Goal: Task Accomplishment & Management: Manage account settings

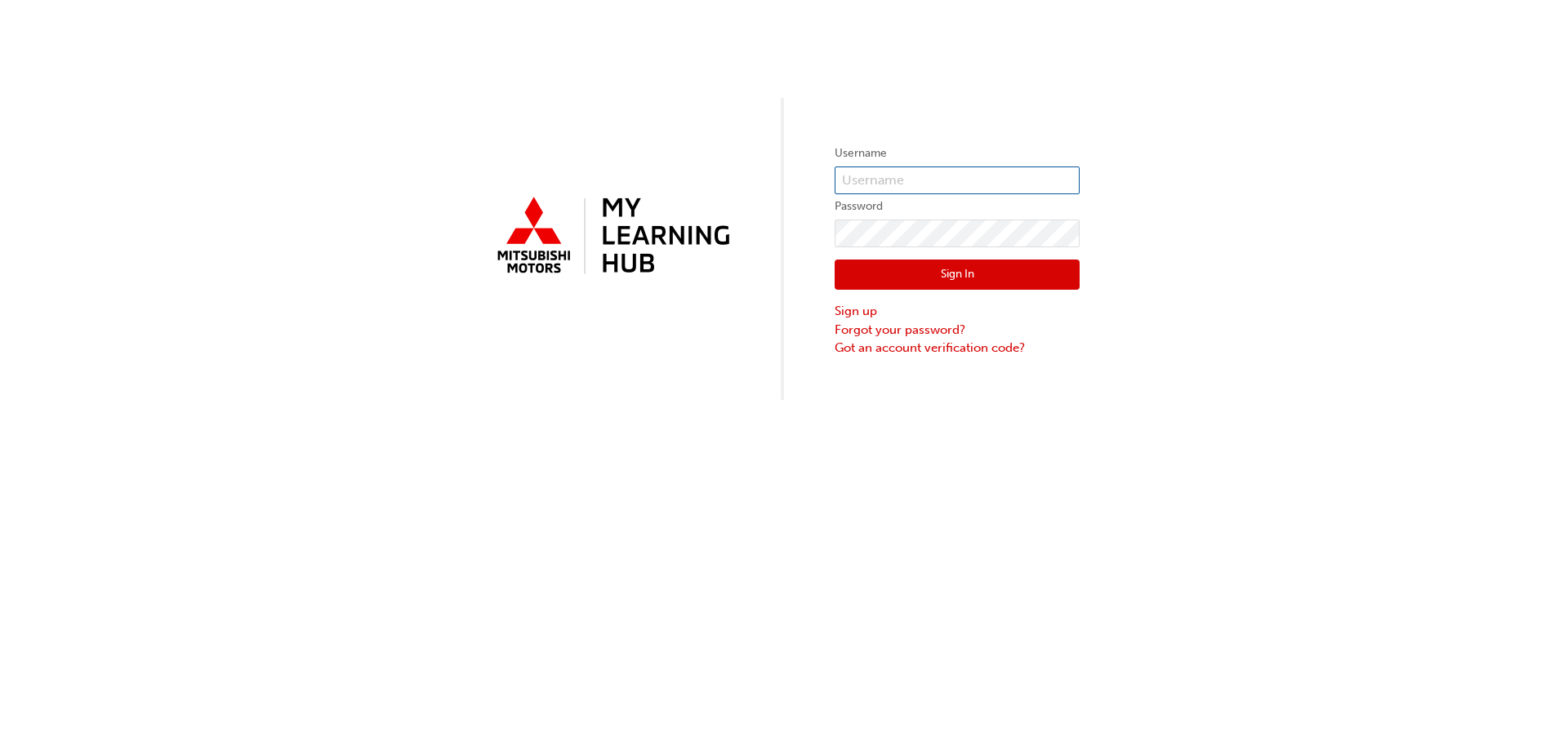
click at [929, 176] on input "text" at bounding box center [956, 180] width 245 height 28
type input "0005698250"
click button "Sign In" at bounding box center [956, 275] width 245 height 31
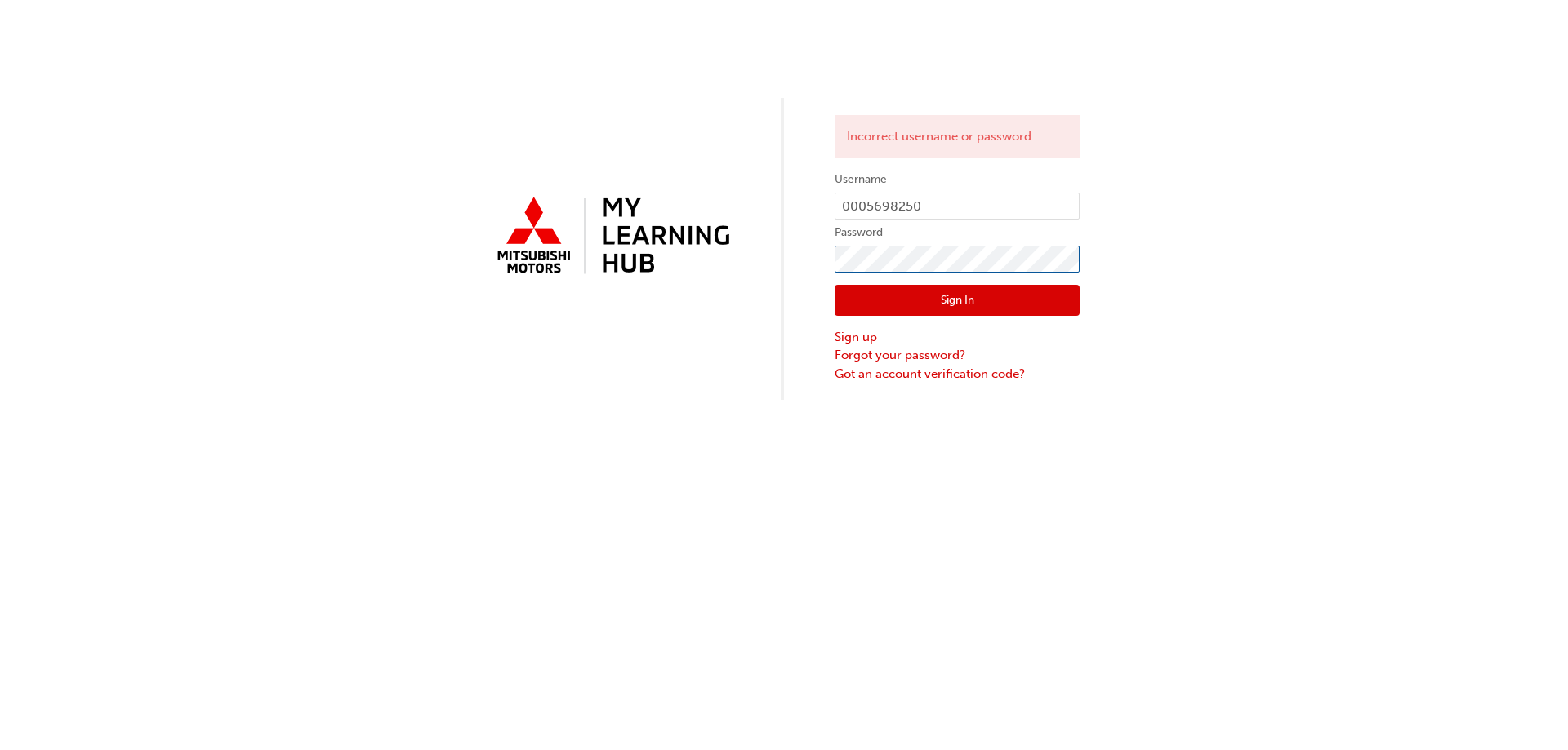
click button "Sign In" at bounding box center [956, 300] width 245 height 31
click at [871, 205] on input "0005698250" at bounding box center [956, 206] width 245 height 28
type input "5698250"
click at [895, 300] on button "Sign In" at bounding box center [956, 300] width 245 height 31
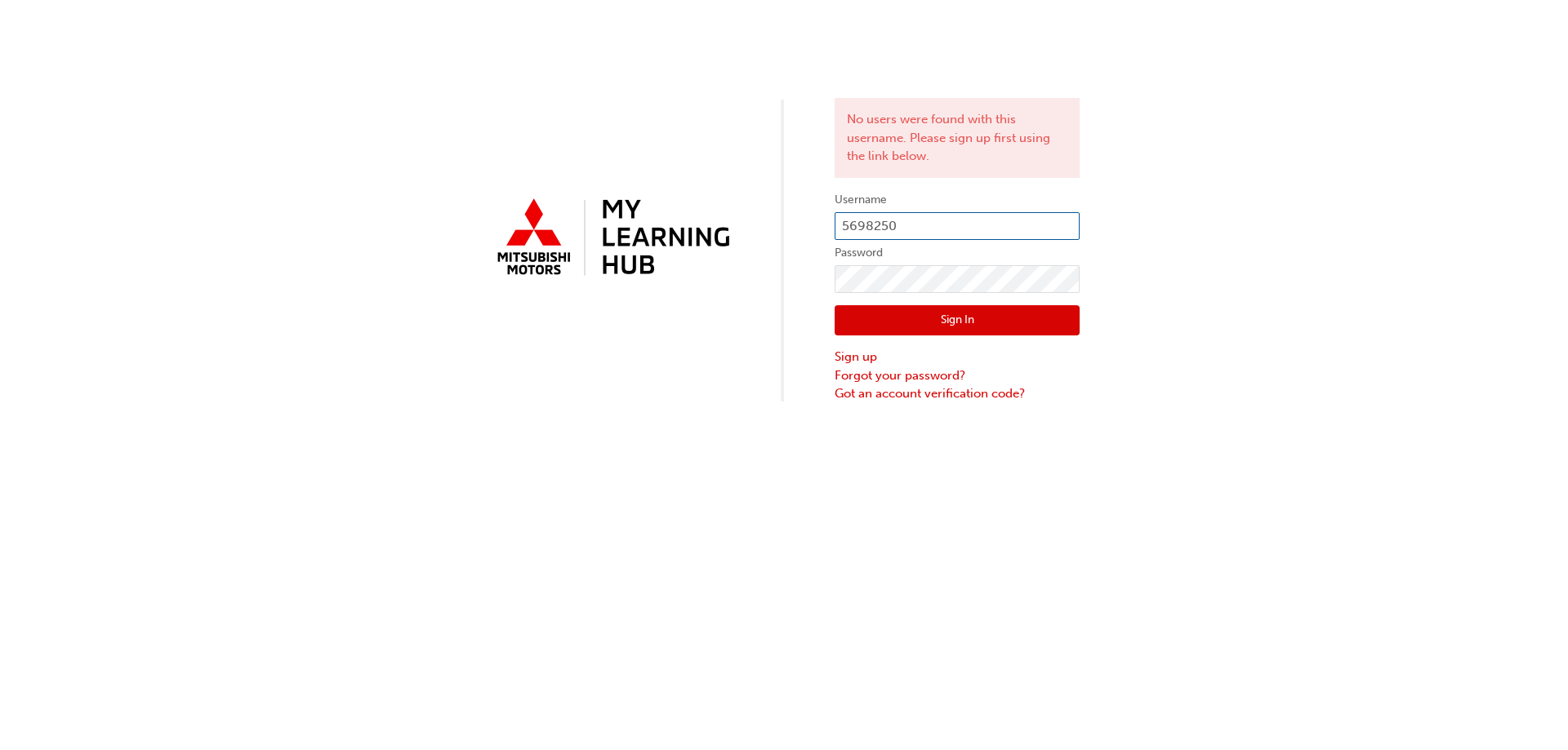
click at [911, 235] on input "5698250" at bounding box center [956, 226] width 245 height 28
type input "5698250"
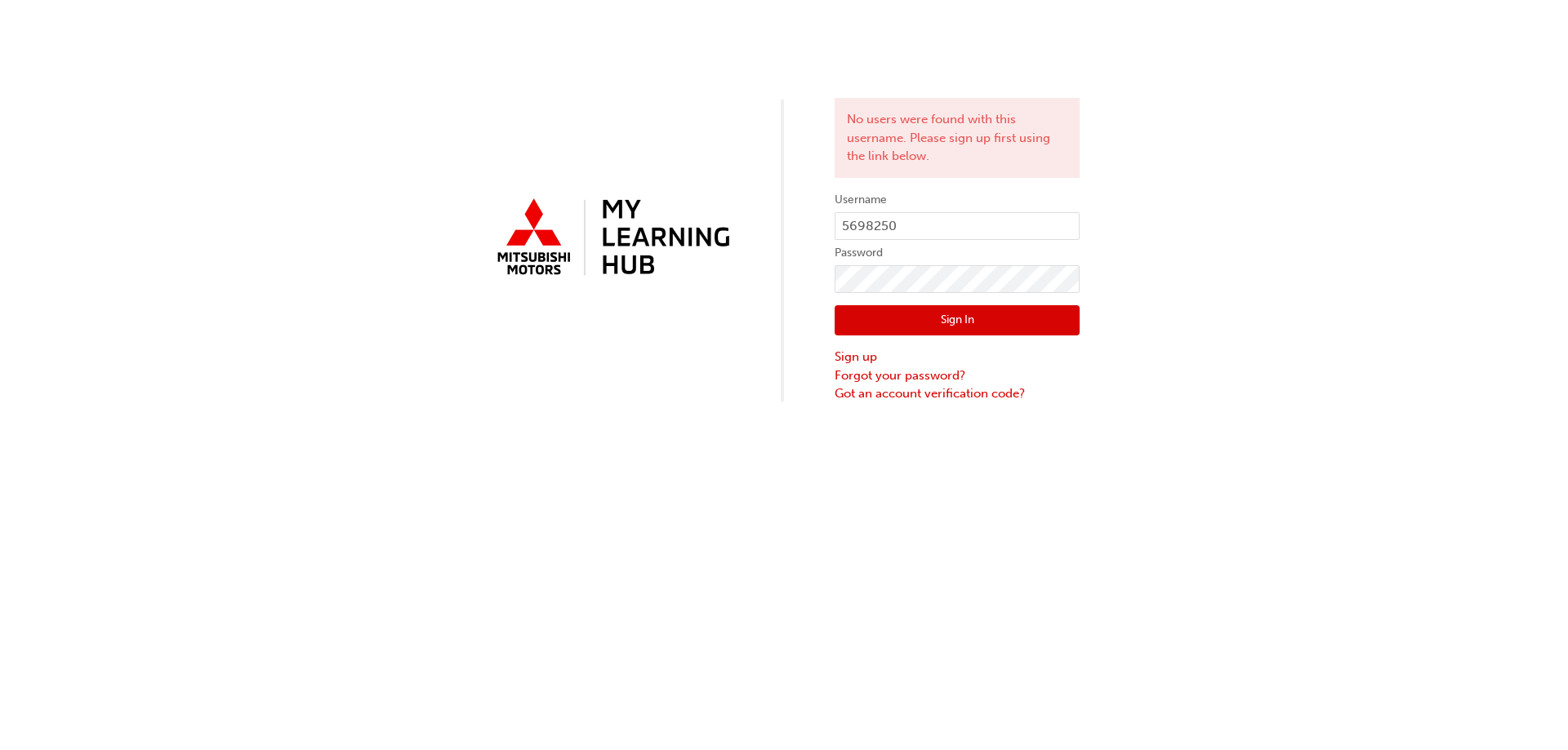
click at [897, 318] on button "Sign In" at bounding box center [956, 321] width 245 height 31
click at [898, 227] on input "5698250" at bounding box center [956, 226] width 245 height 28
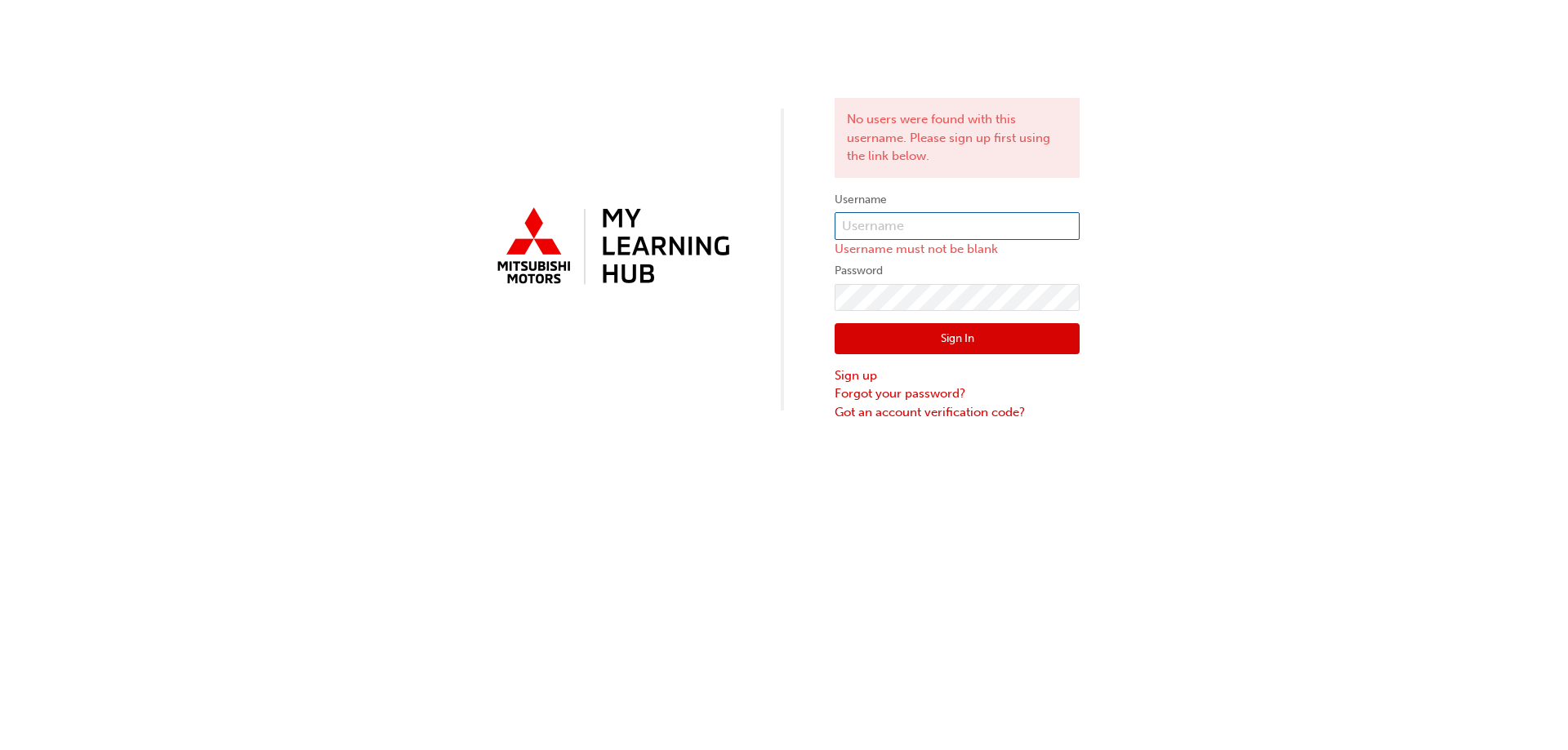
click at [898, 226] on input "text" at bounding box center [956, 226] width 245 height 28
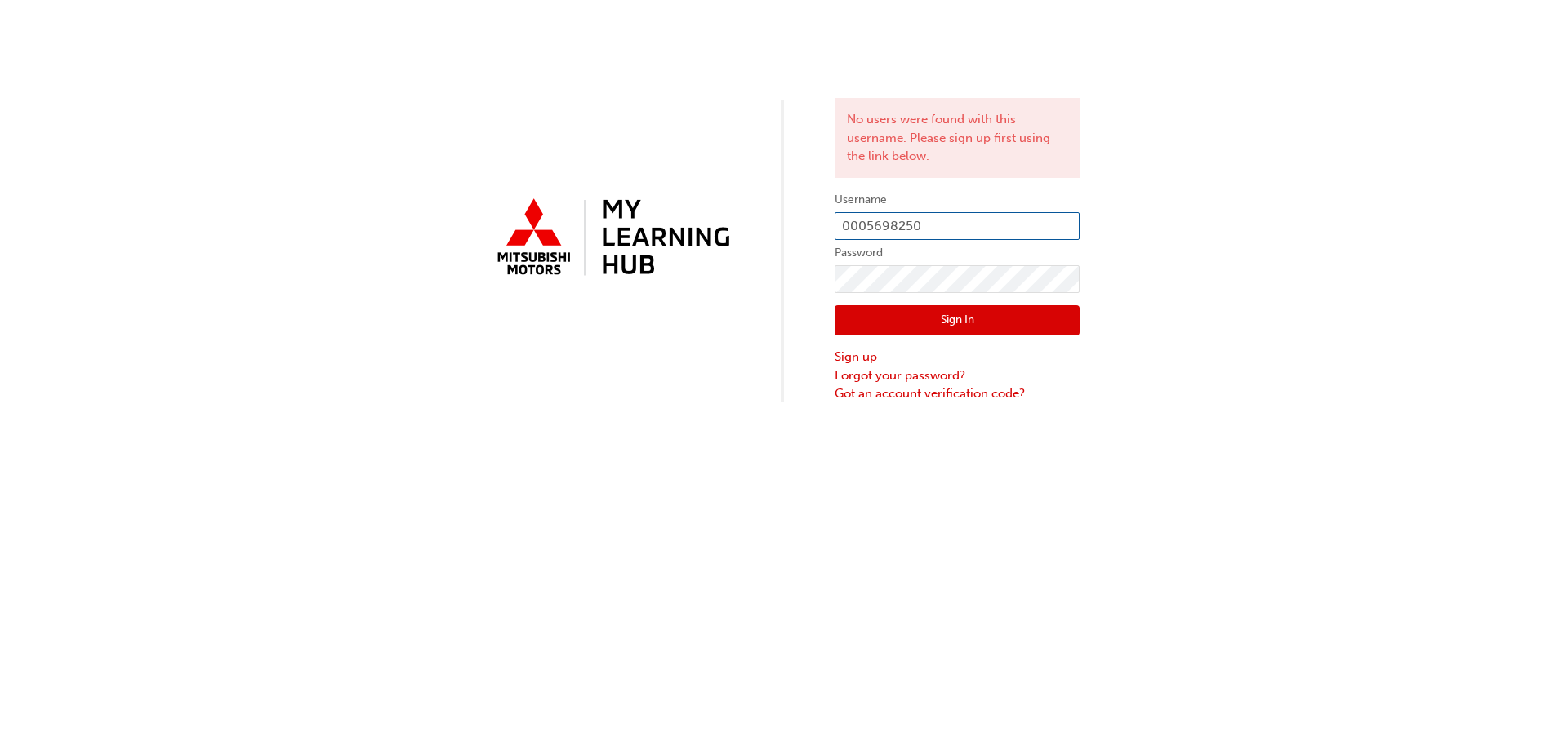
type input "0005698250"
click button "Sign In" at bounding box center [956, 321] width 245 height 31
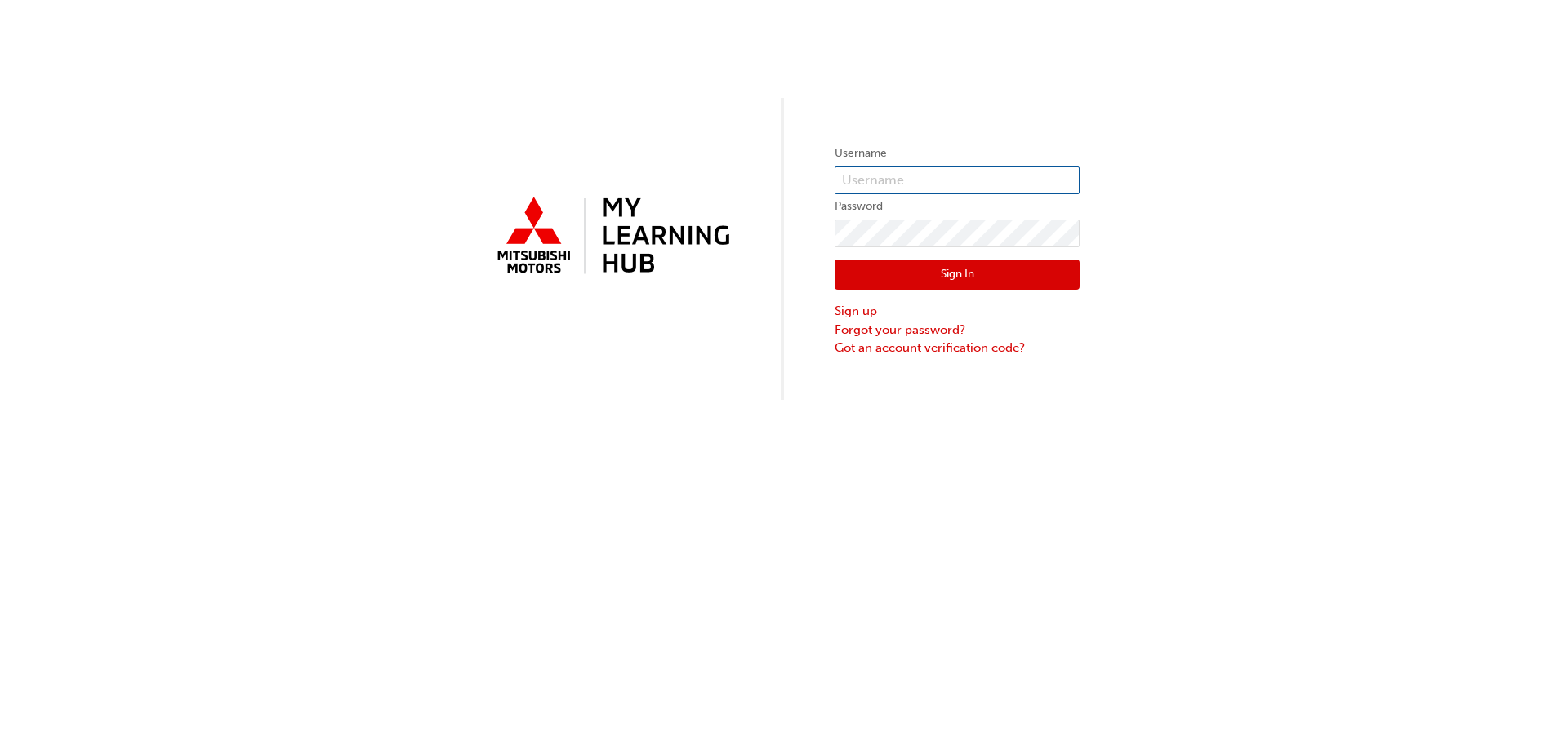
click at [903, 177] on input "text" at bounding box center [956, 180] width 245 height 28
type input "0005698250"
click button "Sign In" at bounding box center [956, 275] width 245 height 31
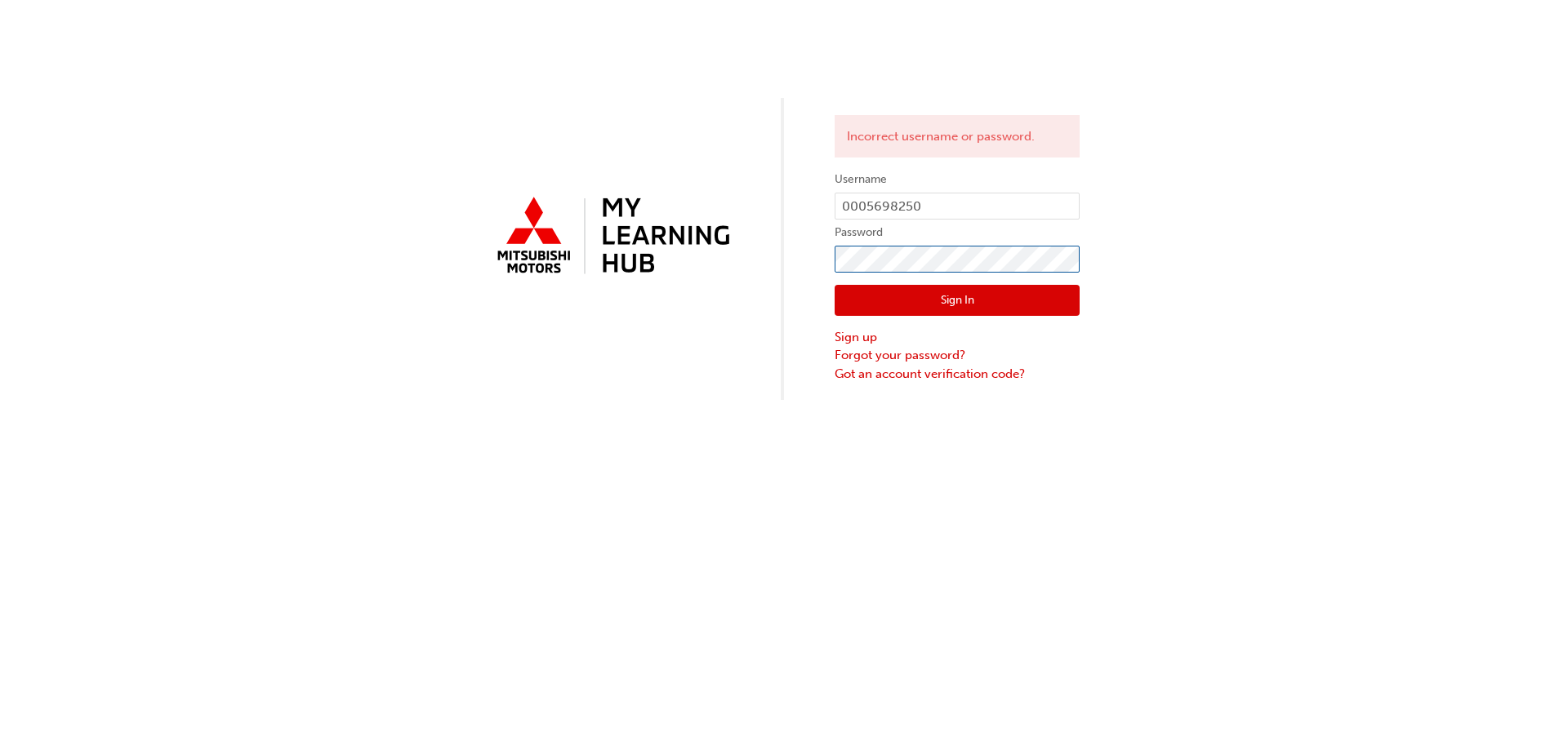
click button "Sign In" at bounding box center [956, 300] width 245 height 31
click at [912, 207] on input "0005698250" at bounding box center [956, 206] width 245 height 28
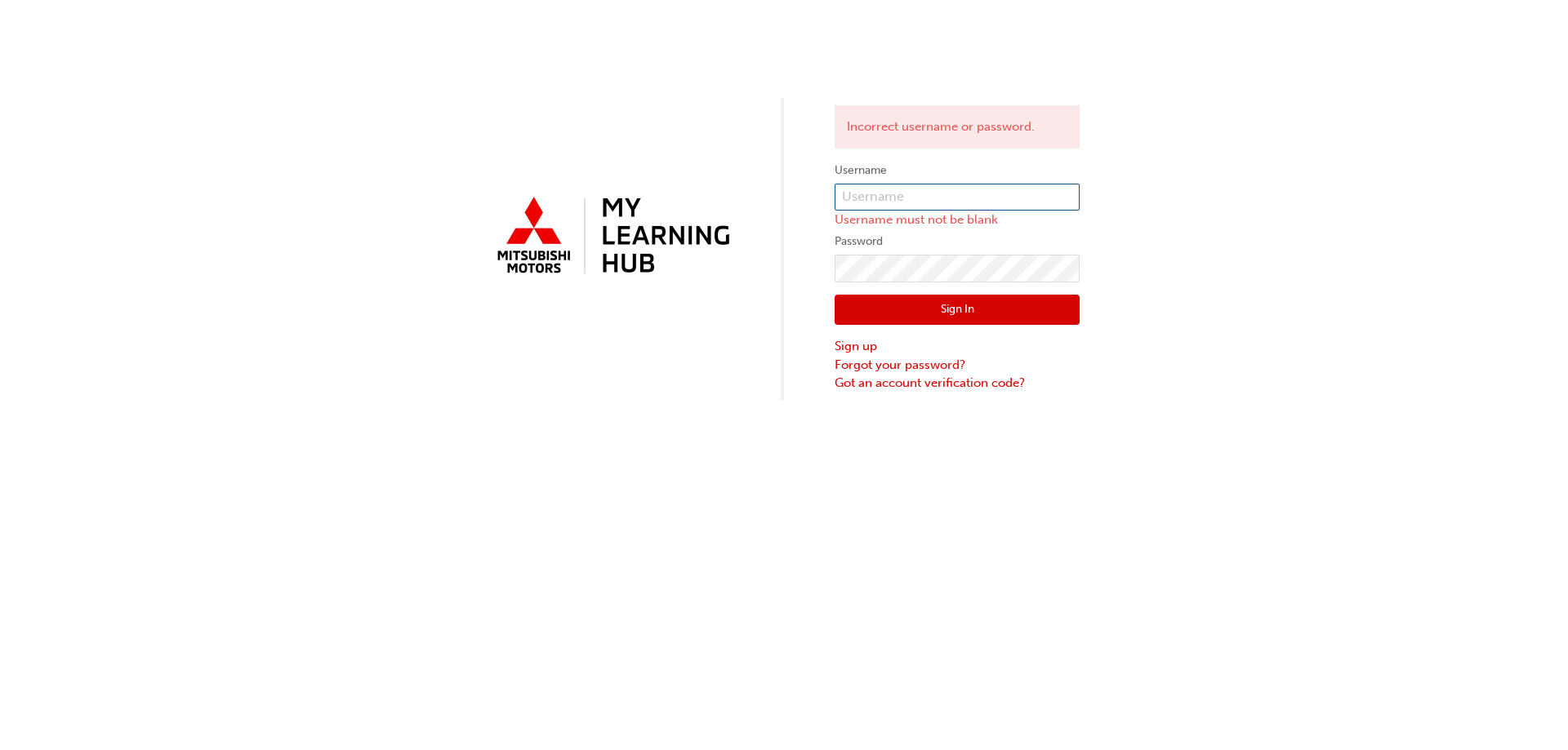
click at [912, 207] on input "text" at bounding box center [956, 197] width 245 height 28
type input "5698250"
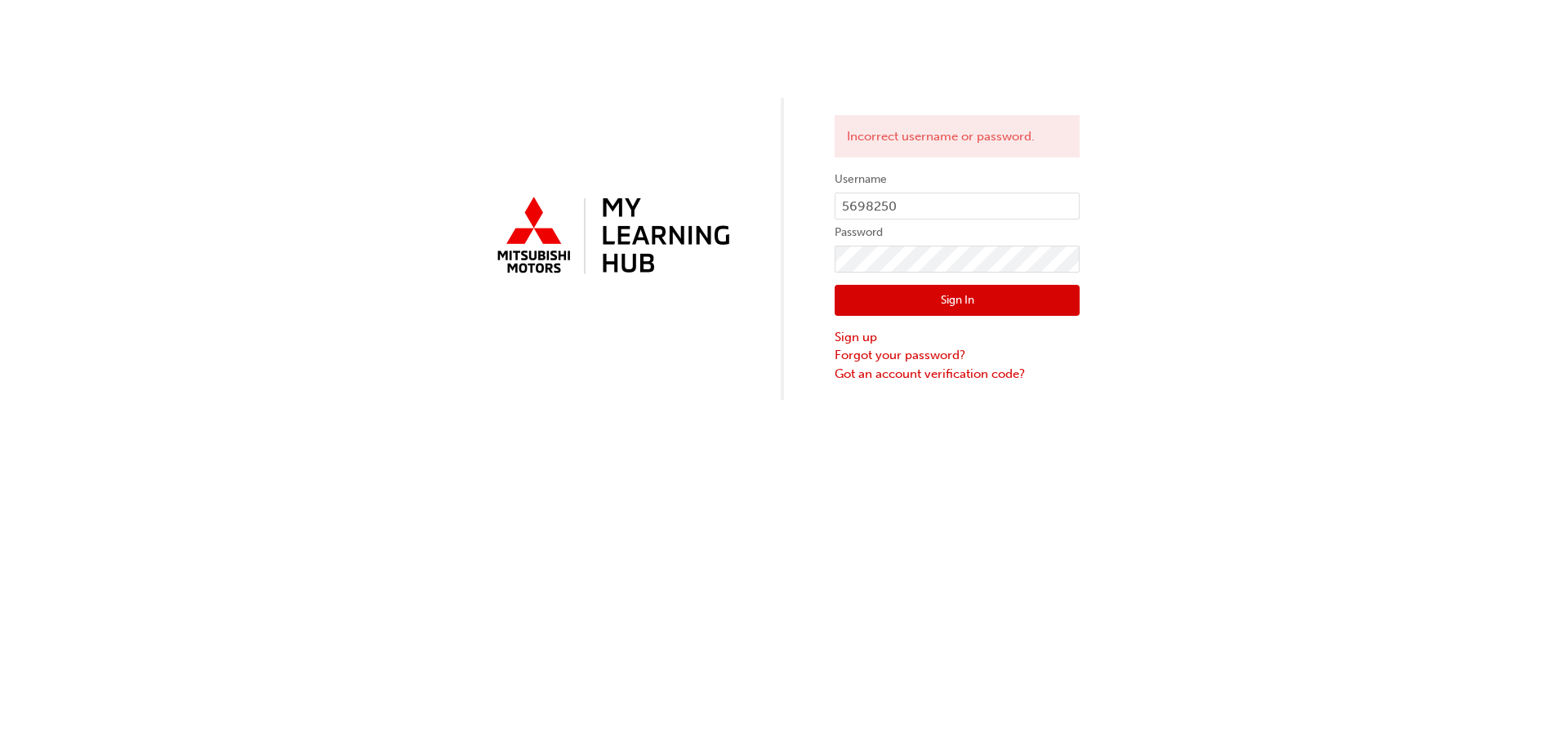
click at [907, 305] on button "Sign In" at bounding box center [956, 300] width 245 height 31
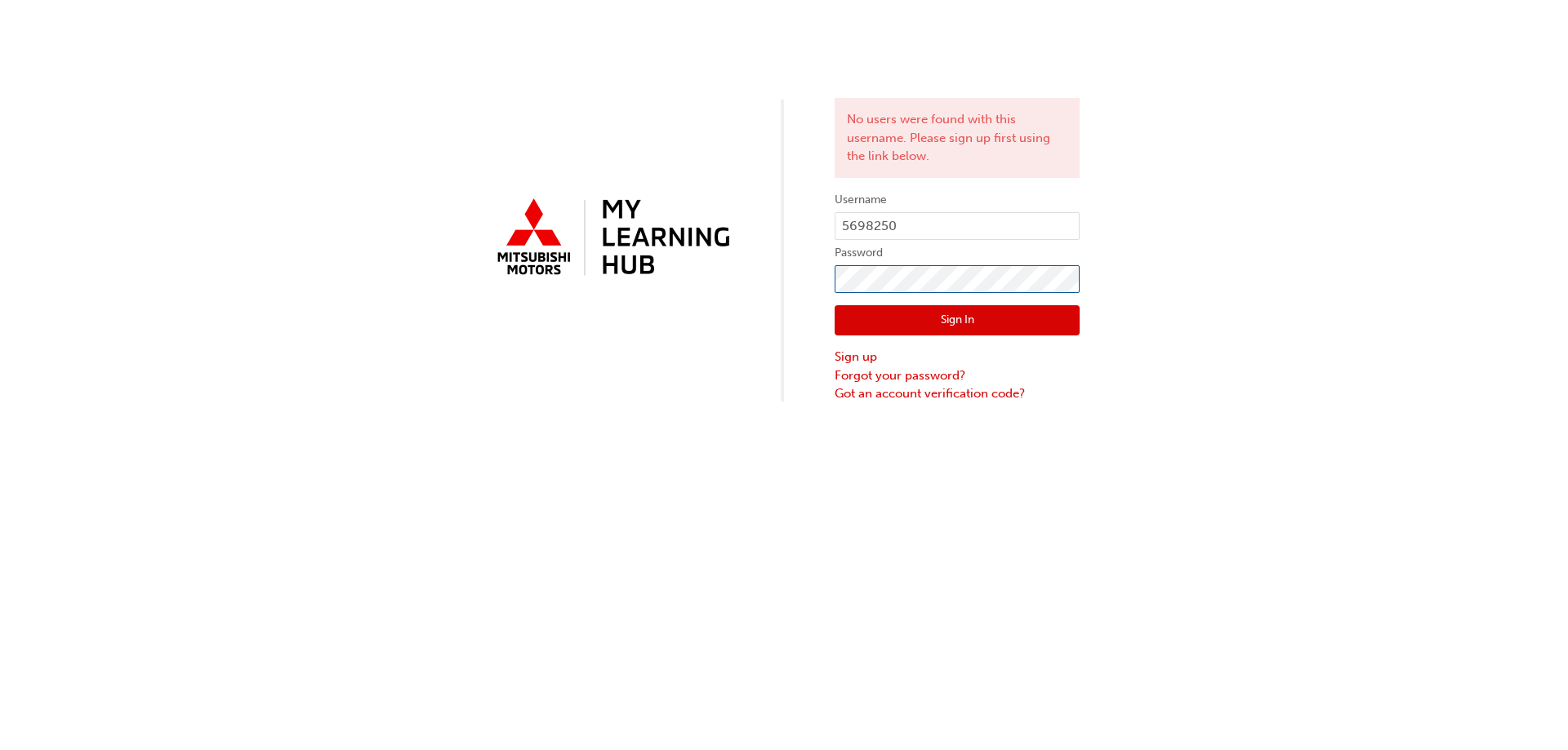
click button "Sign In" at bounding box center [956, 321] width 245 height 31
click at [910, 218] on input "5698250" at bounding box center [956, 226] width 245 height 28
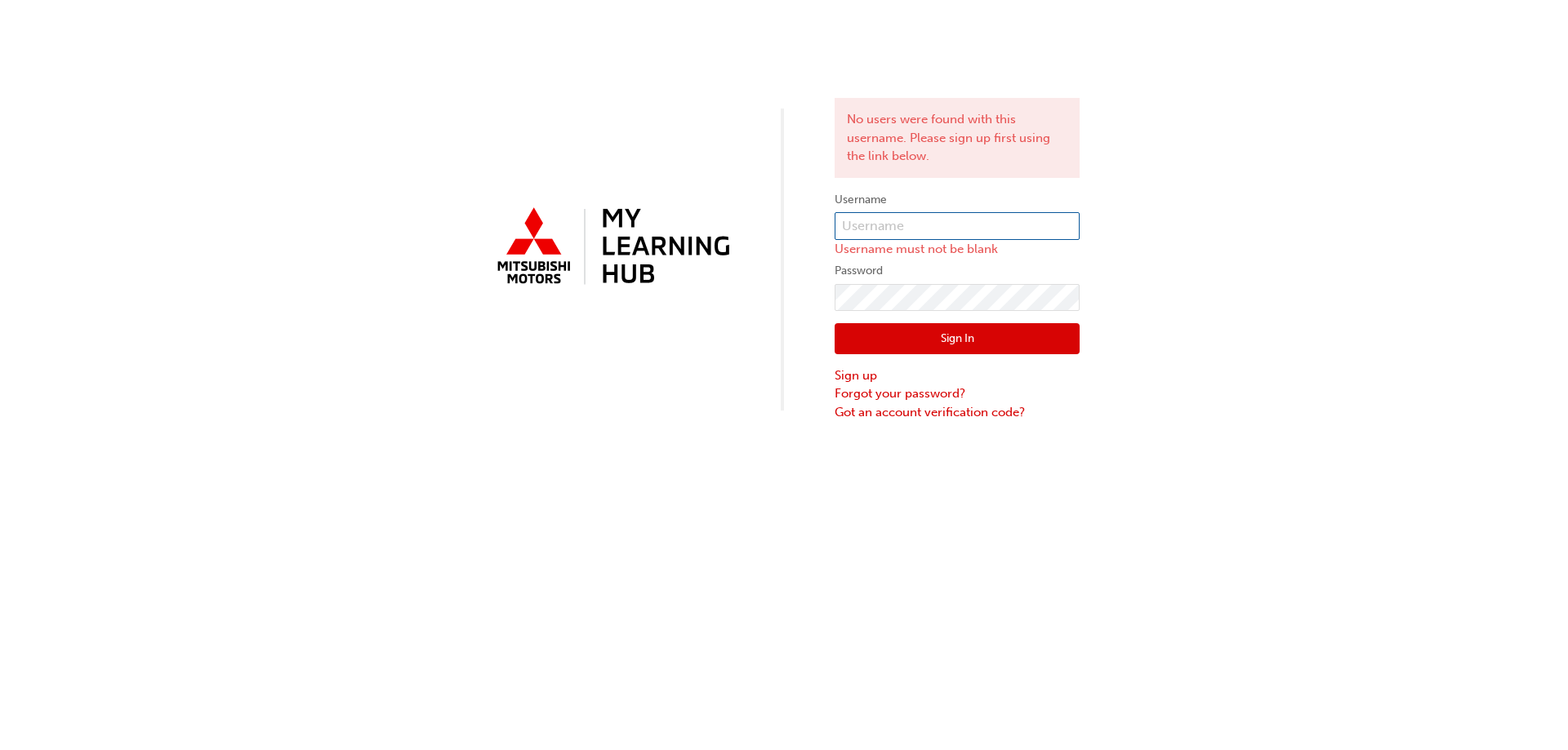
click at [885, 218] on input "text" at bounding box center [956, 226] width 245 height 28
type input "5698250"
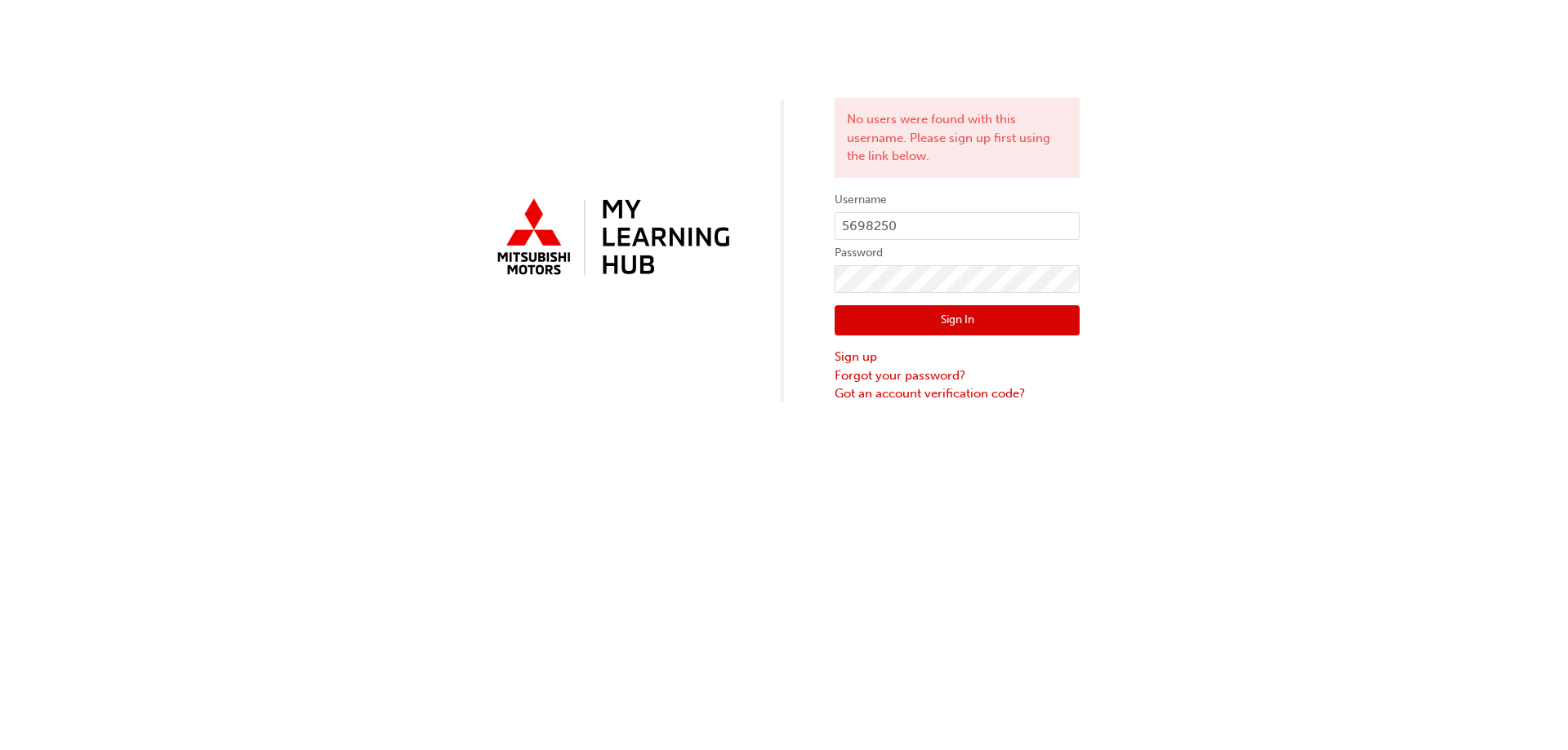
click at [887, 325] on button "Sign In" at bounding box center [956, 321] width 245 height 31
click button "Sign In" at bounding box center [956, 321] width 245 height 31
click at [887, 217] on input "5698250" at bounding box center [956, 226] width 245 height 28
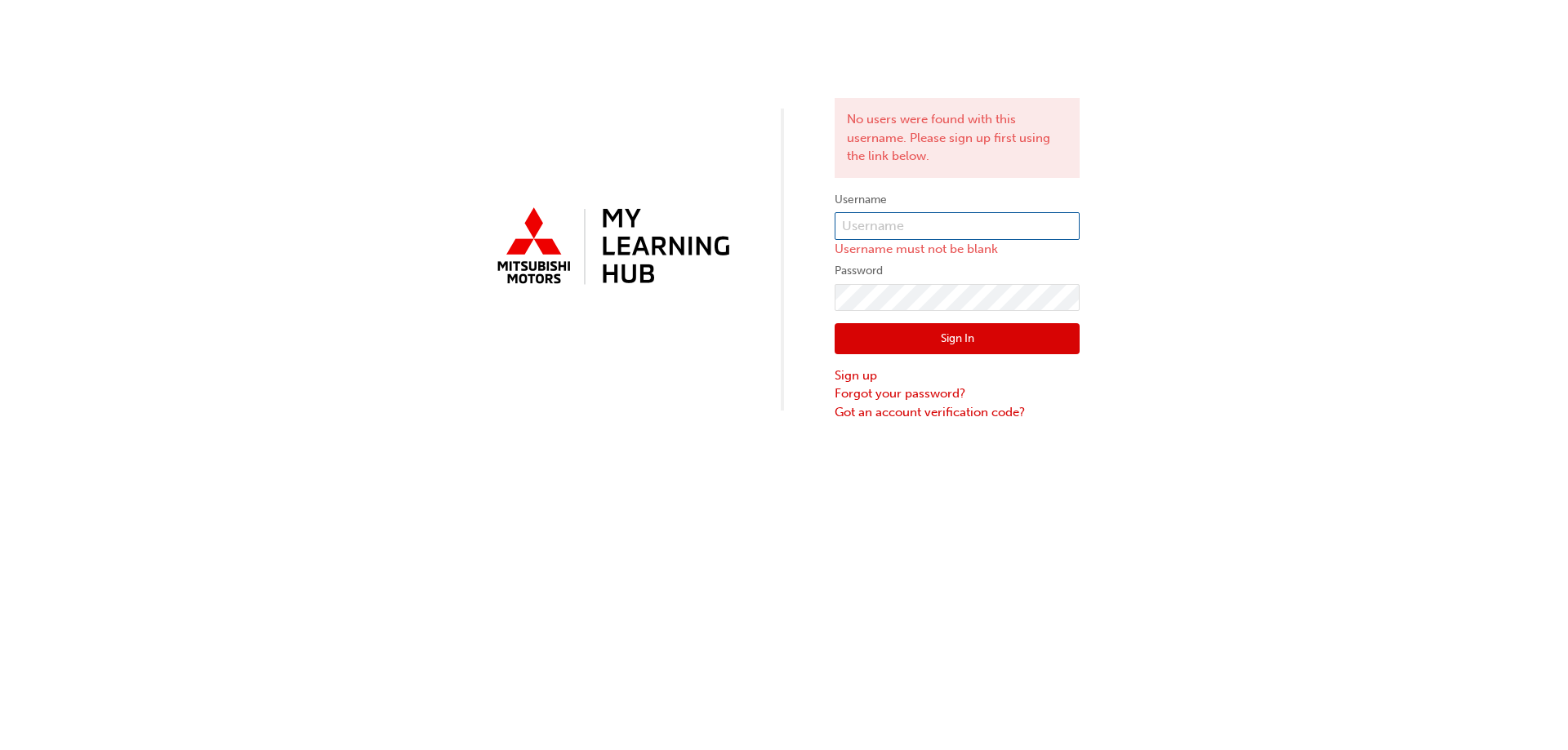
click at [887, 217] on input "text" at bounding box center [956, 226] width 245 height 28
type input "7269CN"
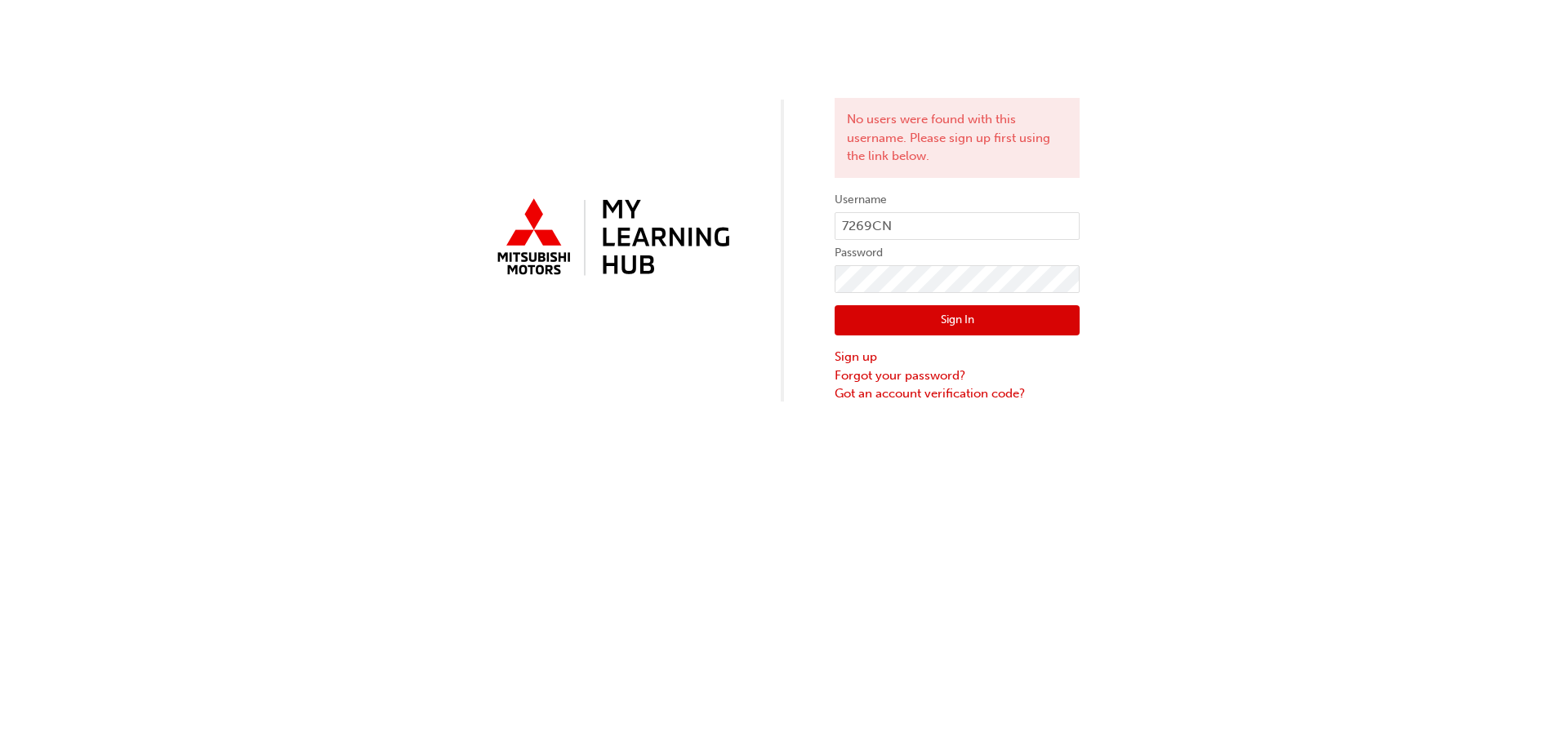
click at [912, 329] on button "Sign In" at bounding box center [956, 321] width 245 height 31
click button "Sign In" at bounding box center [956, 321] width 245 height 31
click at [875, 224] on input "7269CN" at bounding box center [956, 226] width 245 height 28
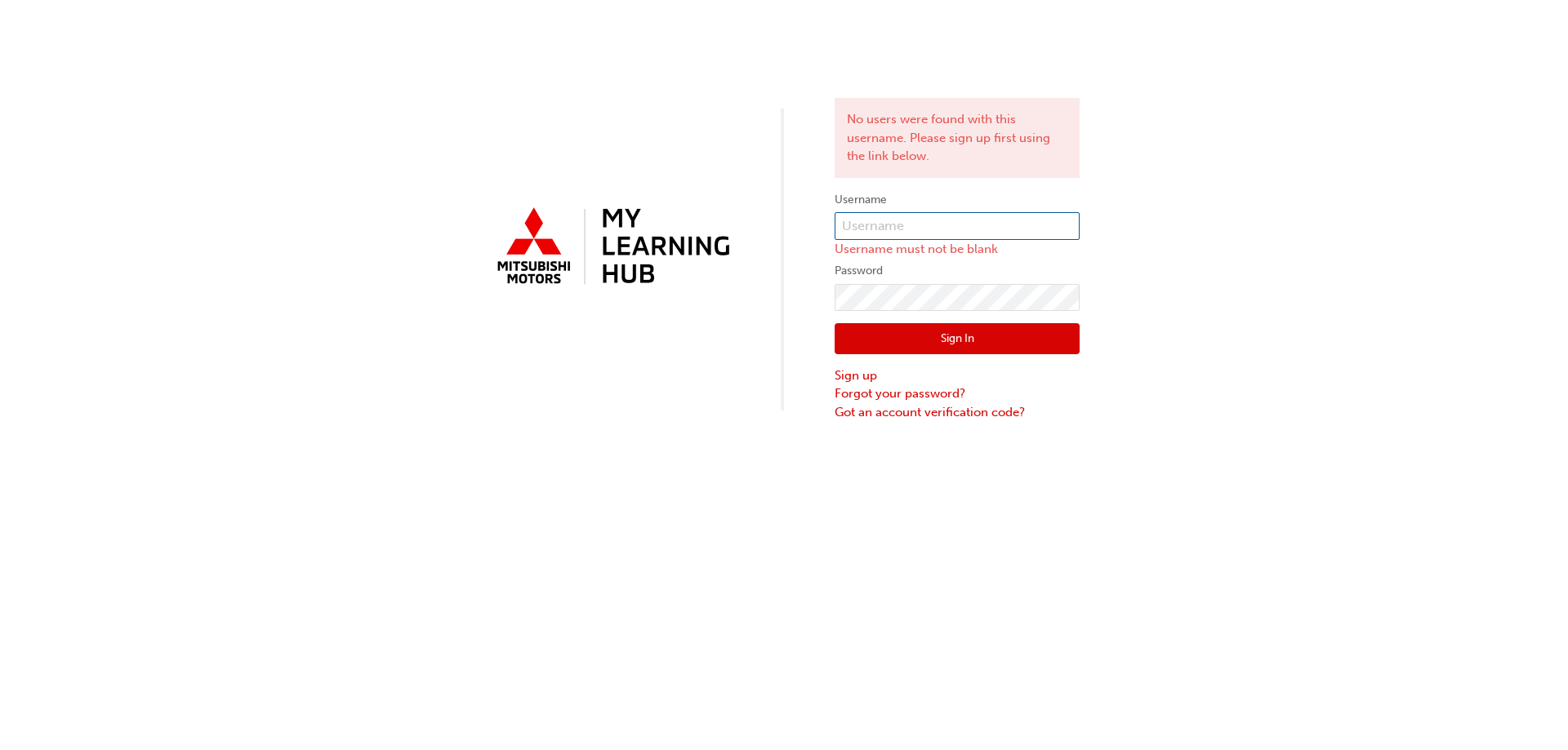
click at [875, 224] on input "text" at bounding box center [956, 226] width 245 height 28
type input "cnelson@cvmotors.com.au"
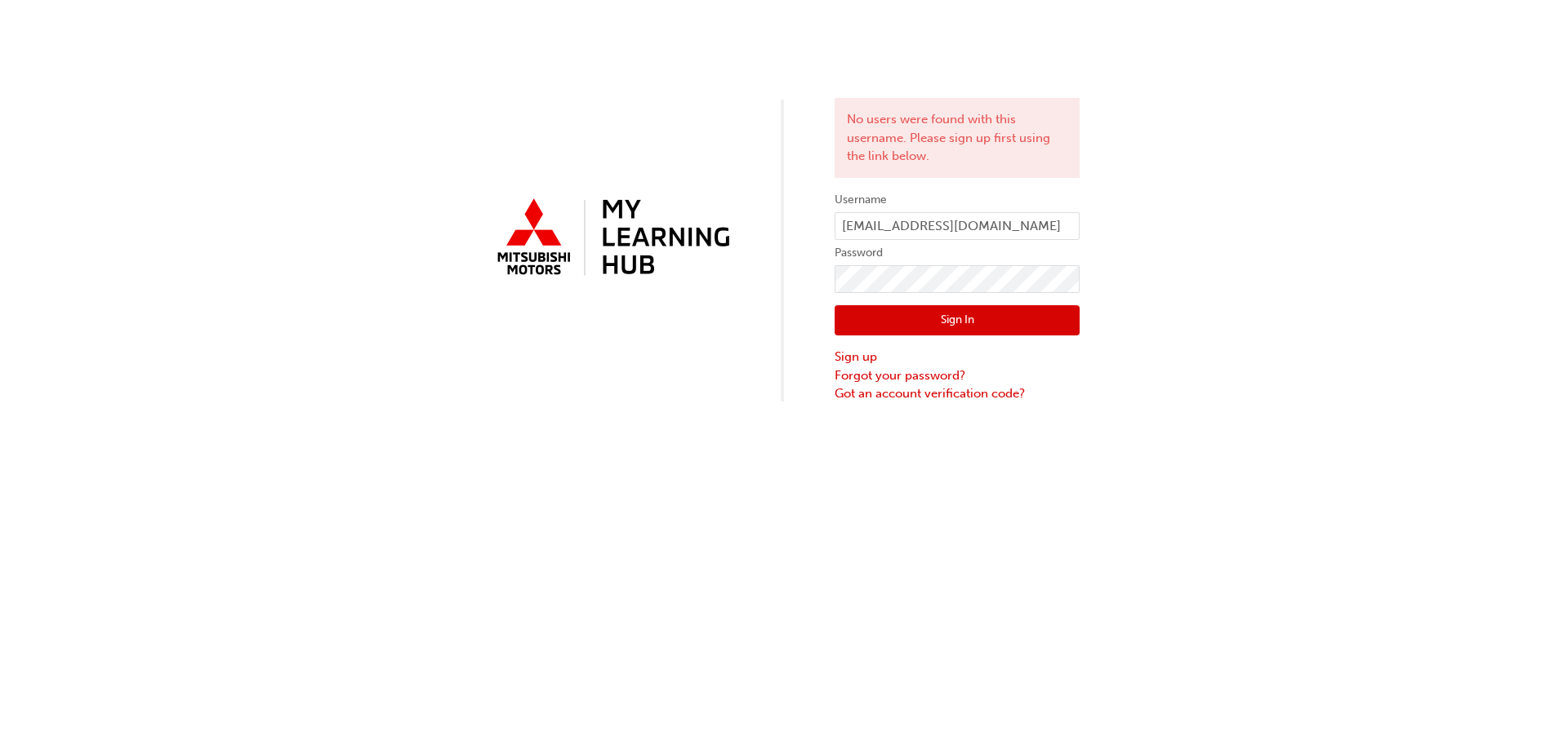
click at [914, 319] on button "Sign In" at bounding box center [956, 321] width 245 height 31
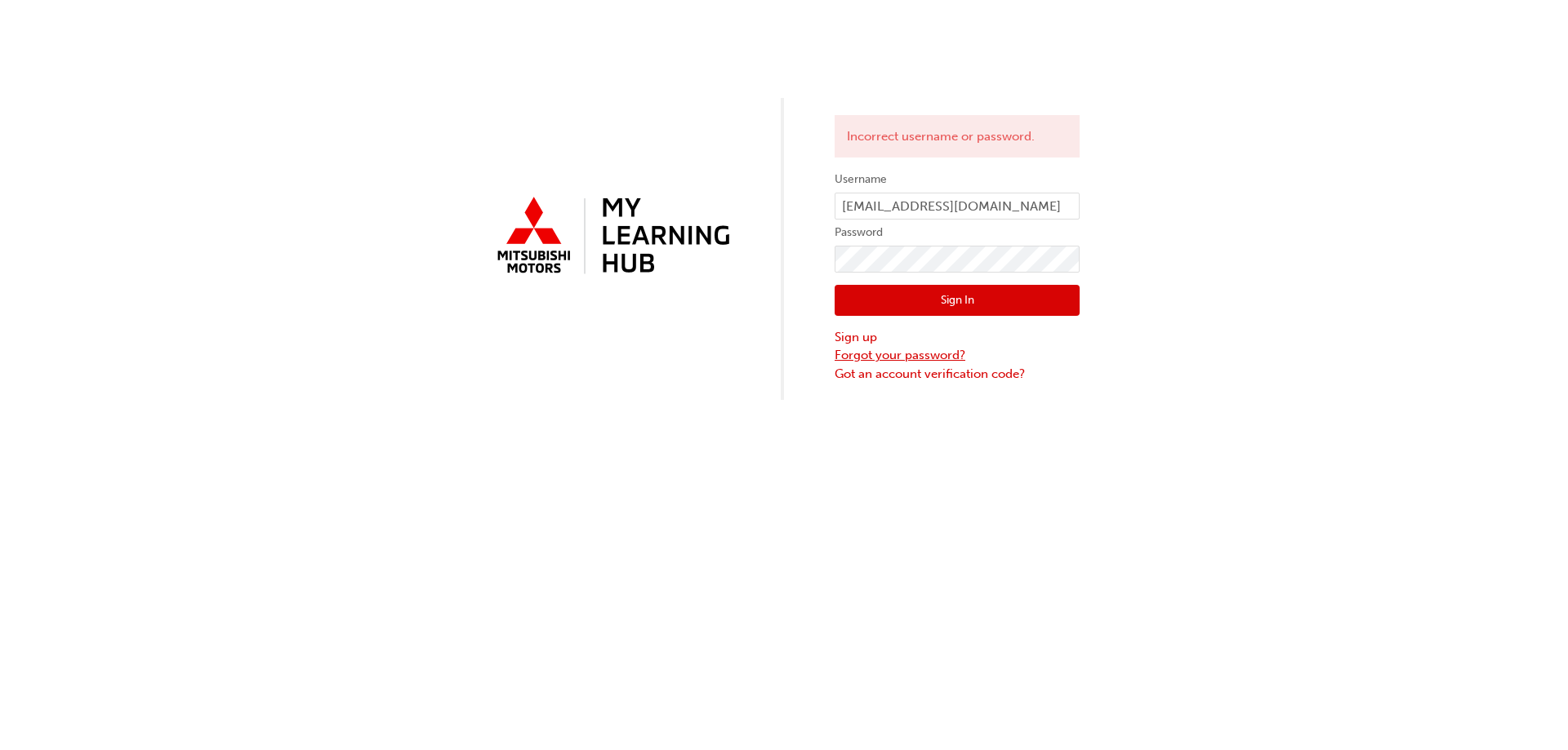
click at [891, 359] on link "Forgot your password?" at bounding box center [956, 355] width 245 height 19
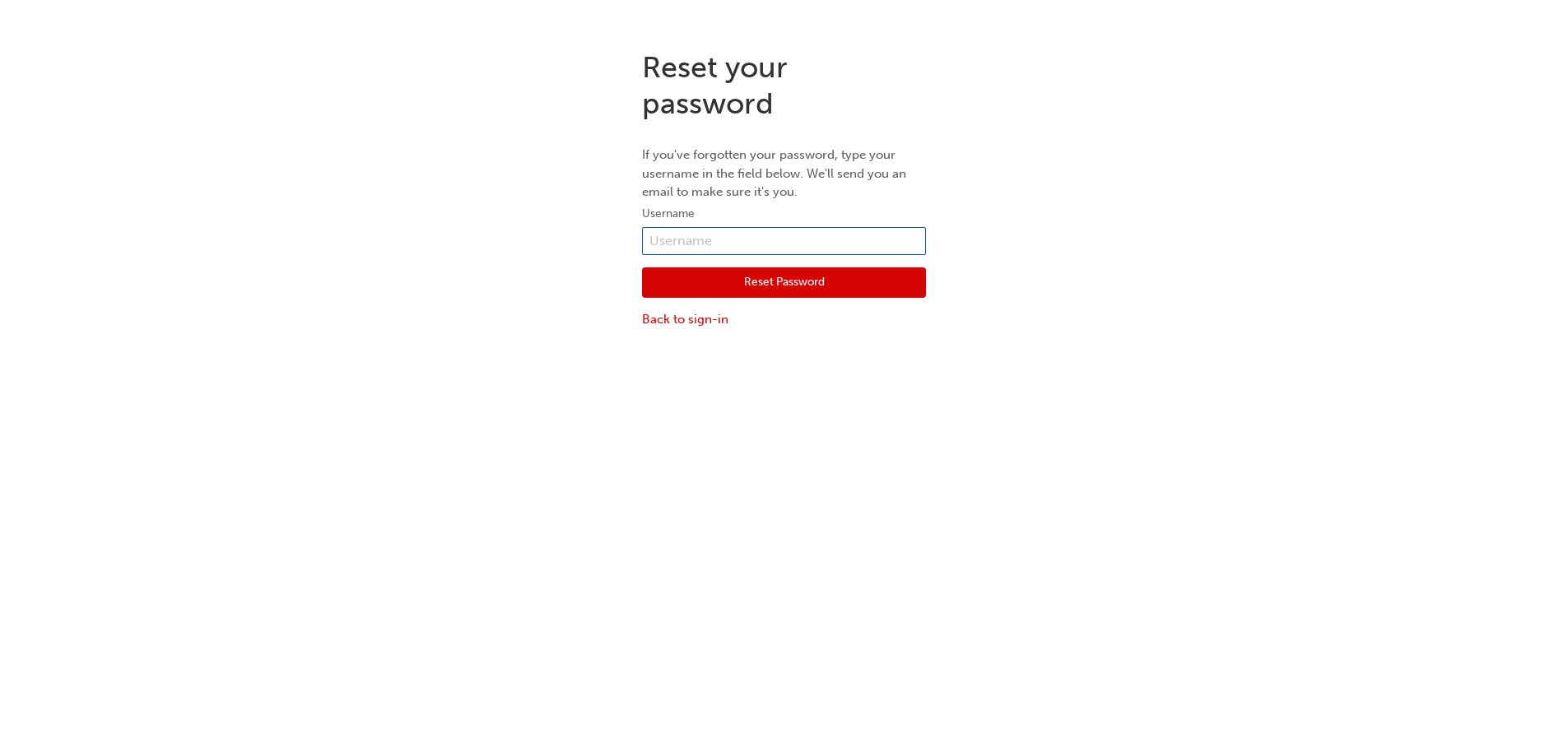
click at [775, 237] on input "text" at bounding box center [784, 240] width 284 height 28
type input "5698250"
click at [872, 285] on button "Reset Password" at bounding box center [784, 283] width 284 height 31
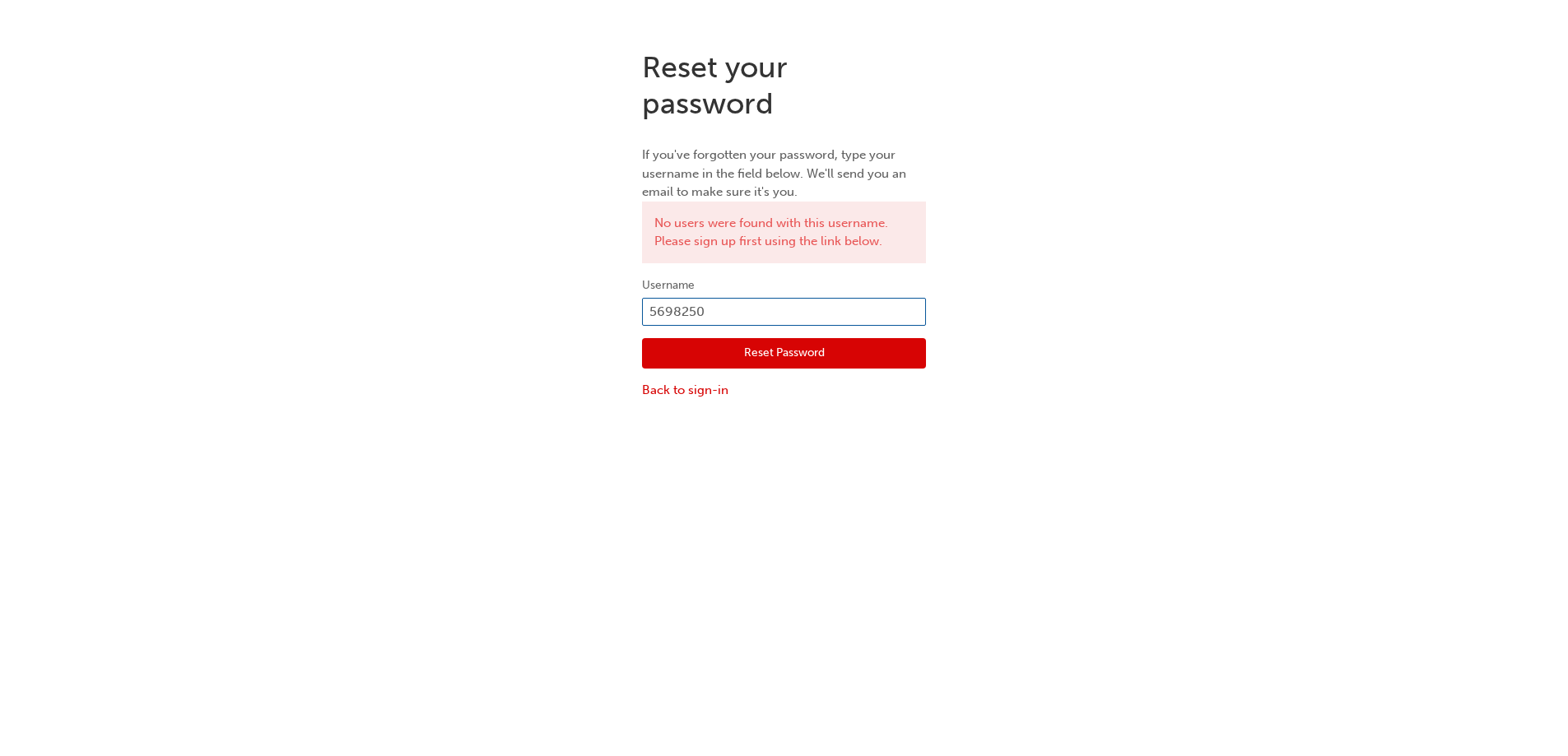
click at [830, 316] on input "5698250" at bounding box center [784, 312] width 284 height 28
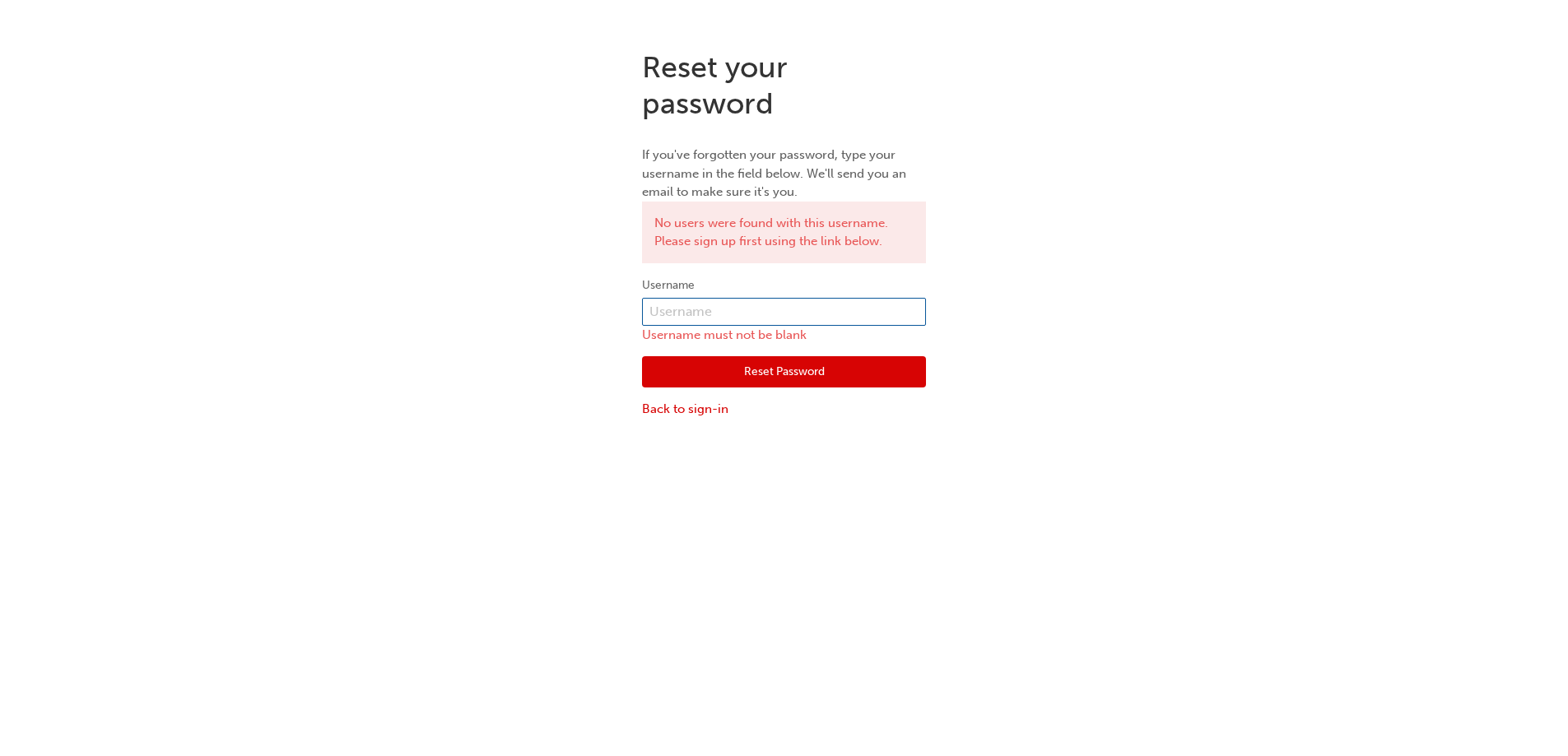
click at [830, 316] on input "text" at bounding box center [784, 312] width 284 height 28
type input "0005698250"
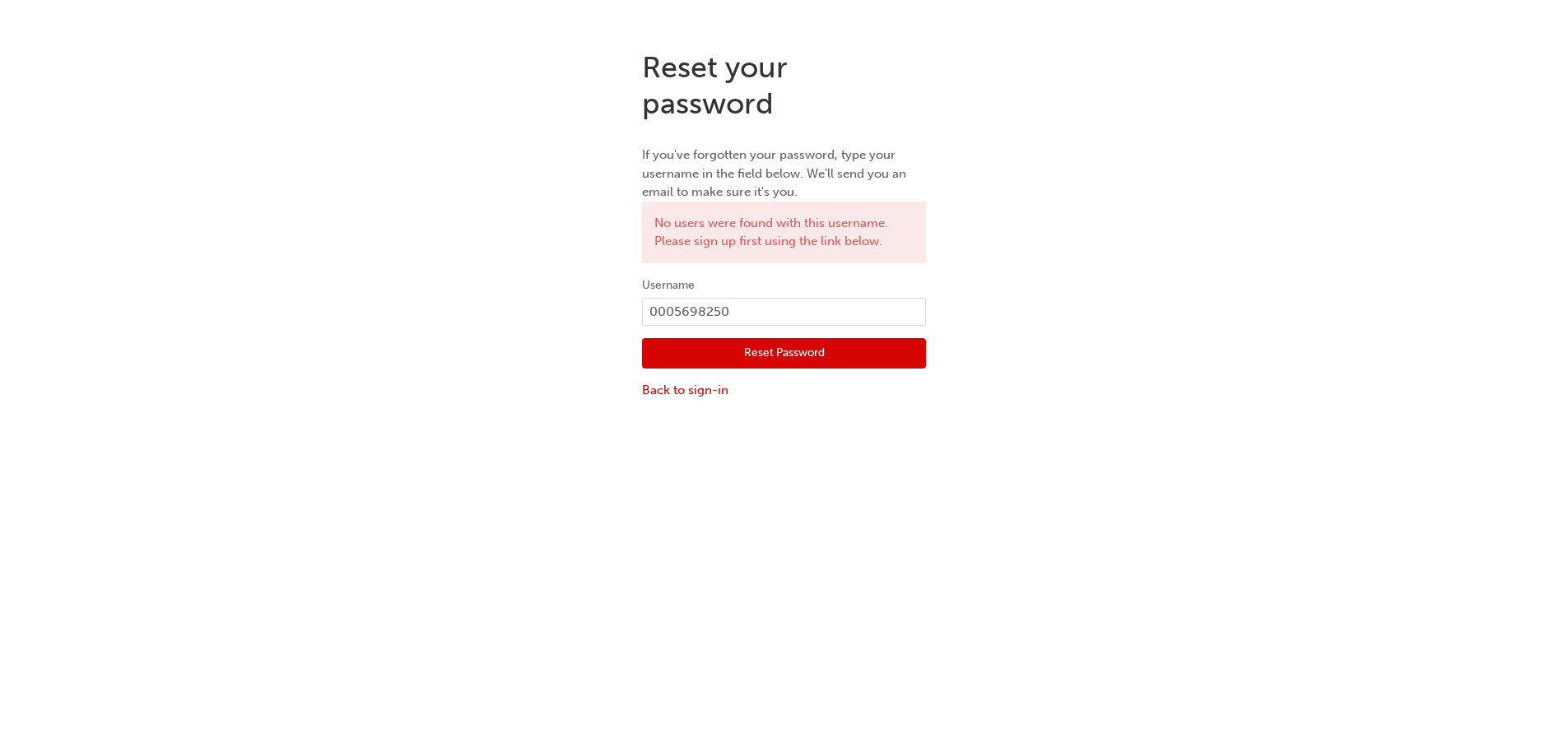
click at [771, 345] on button "Reset Password" at bounding box center [784, 353] width 284 height 31
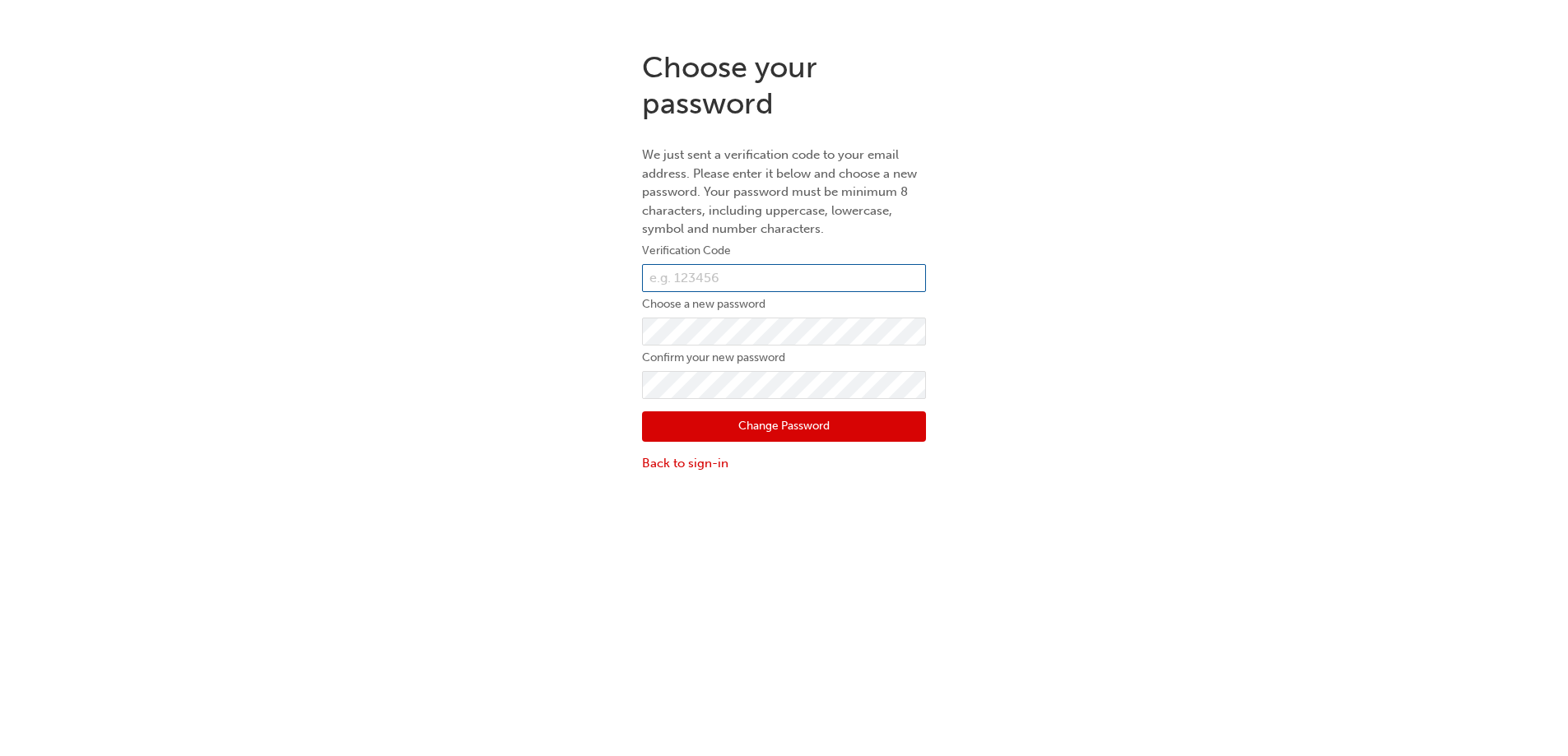
click at [733, 284] on input "text" at bounding box center [784, 278] width 284 height 28
paste input "999760"
type input "999760"
click at [820, 428] on button "Change Password" at bounding box center [784, 427] width 284 height 31
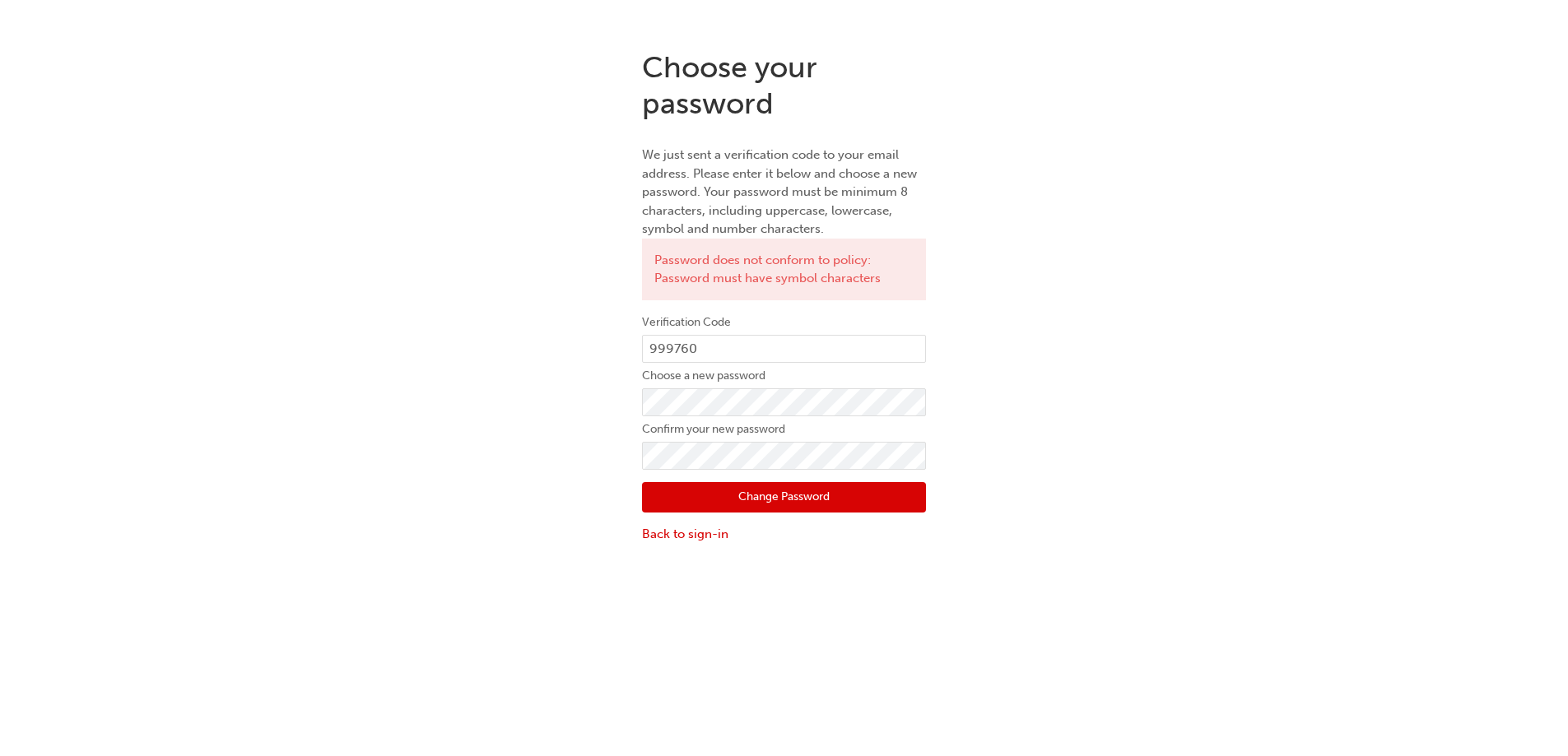
click at [751, 501] on button "Change Password" at bounding box center [784, 497] width 284 height 31
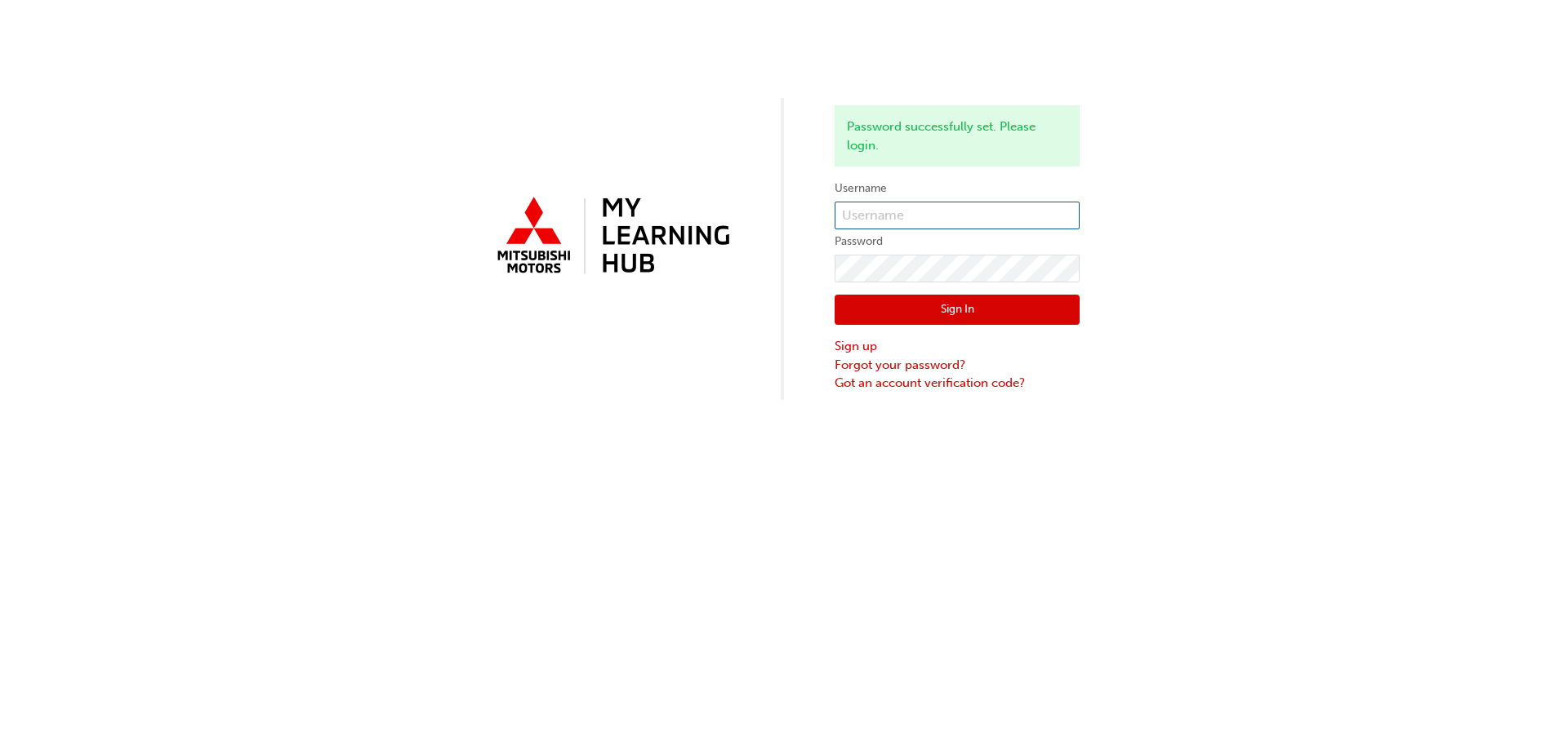
click at [931, 221] on input "text" at bounding box center [956, 215] width 245 height 28
type input "0005698250"
click at [933, 301] on button "Sign In" at bounding box center [956, 310] width 245 height 31
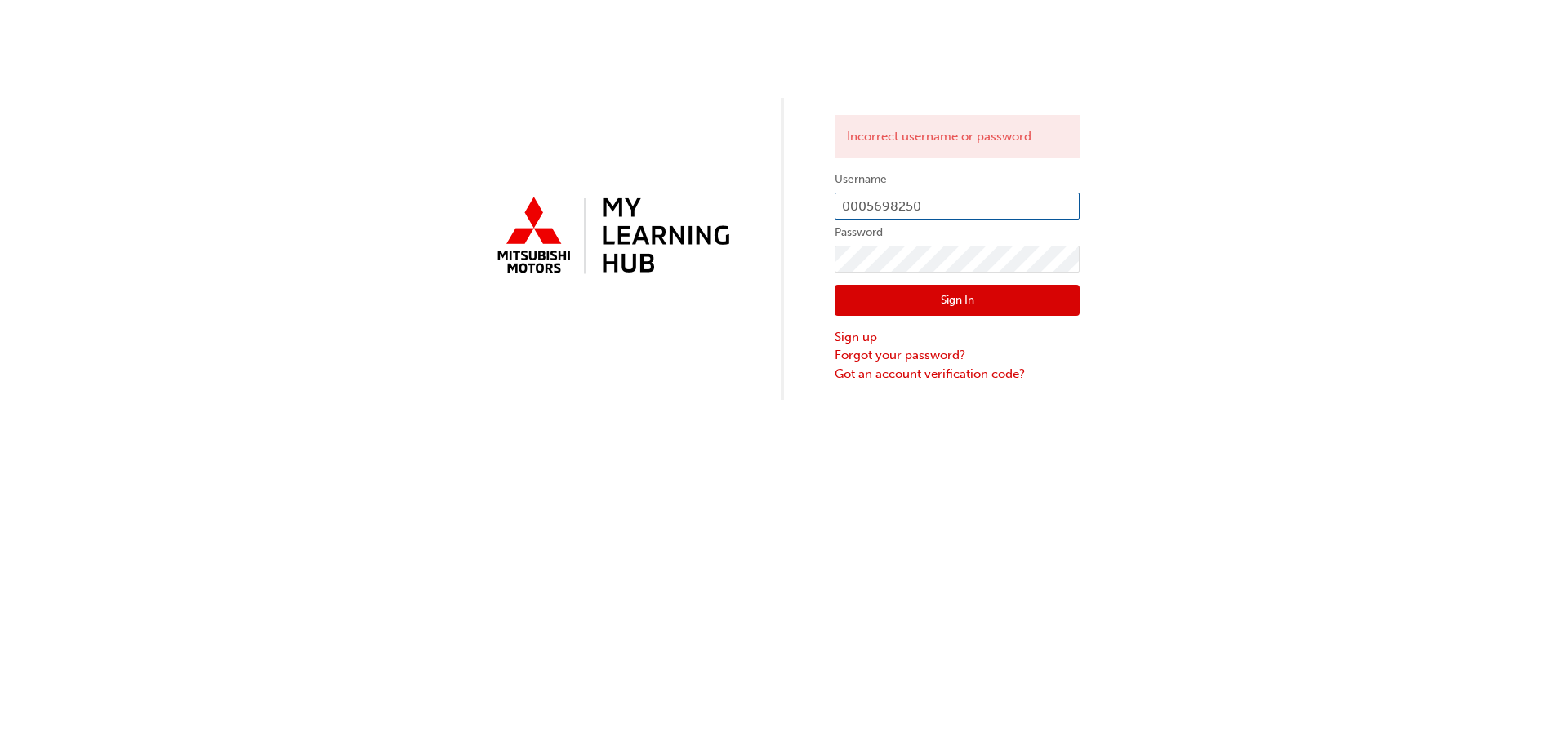
click at [863, 209] on input "0005698250" at bounding box center [956, 206] width 245 height 28
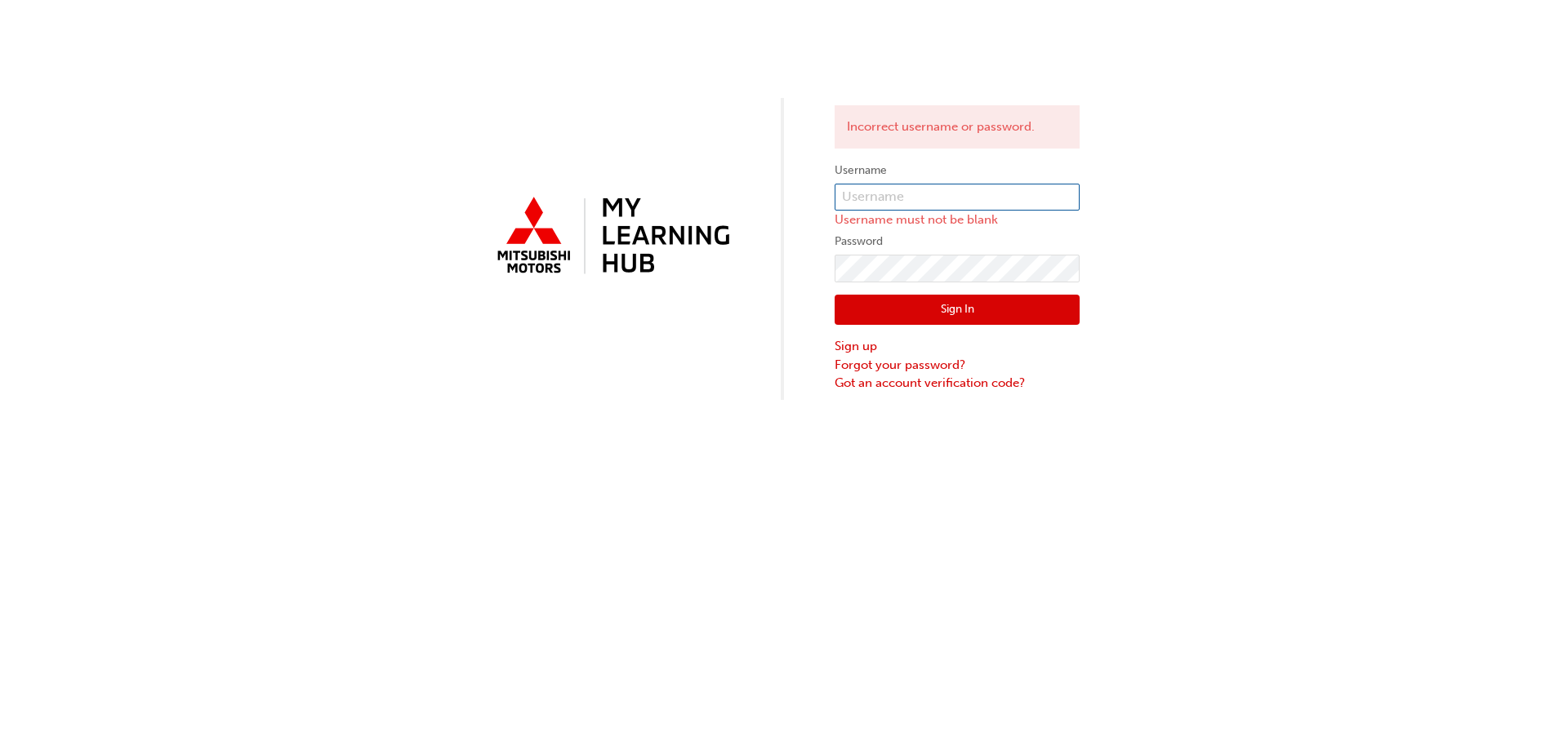
click at [910, 200] on input "text" at bounding box center [956, 197] width 245 height 28
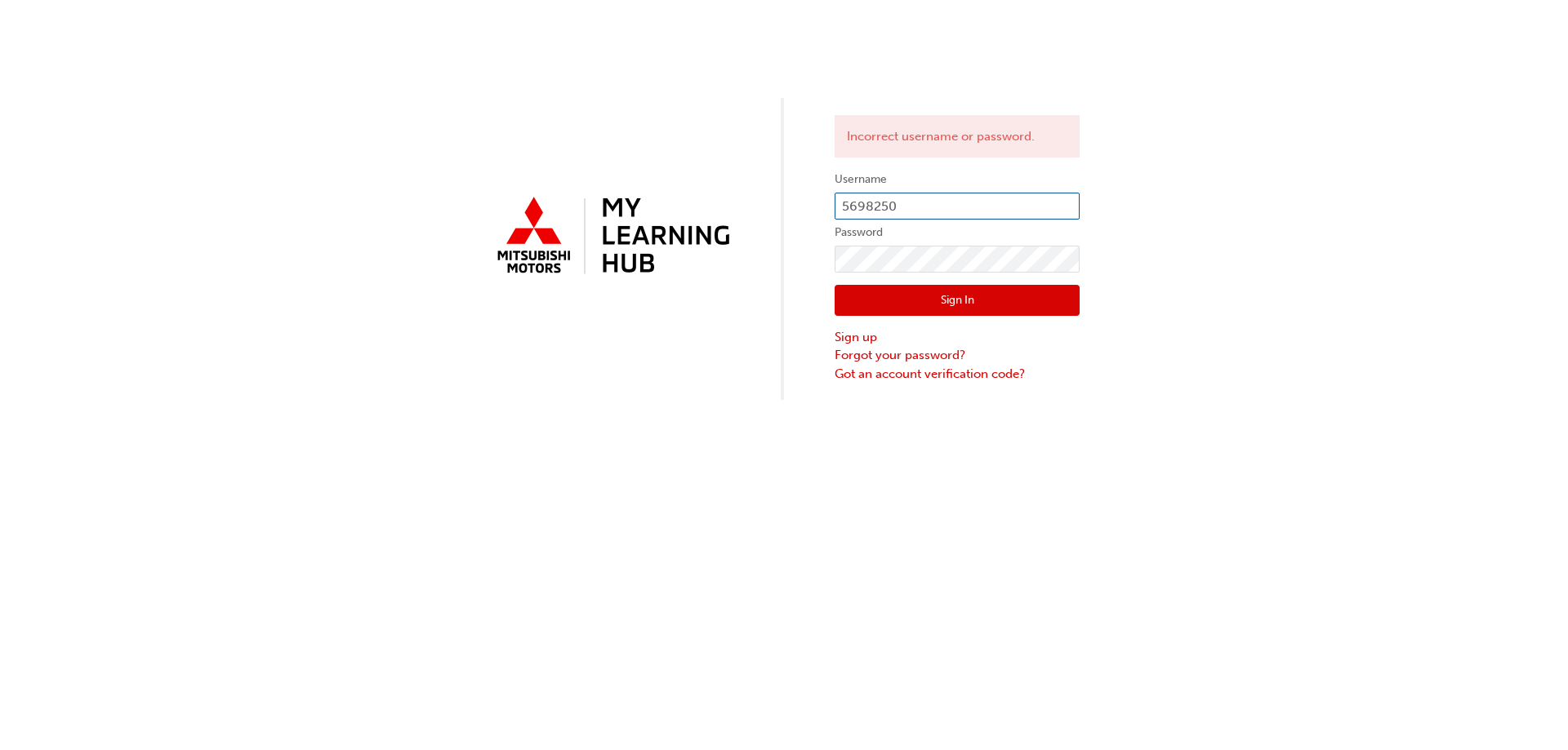
type input "5698250"
click at [916, 302] on button "Sign In" at bounding box center [956, 300] width 245 height 31
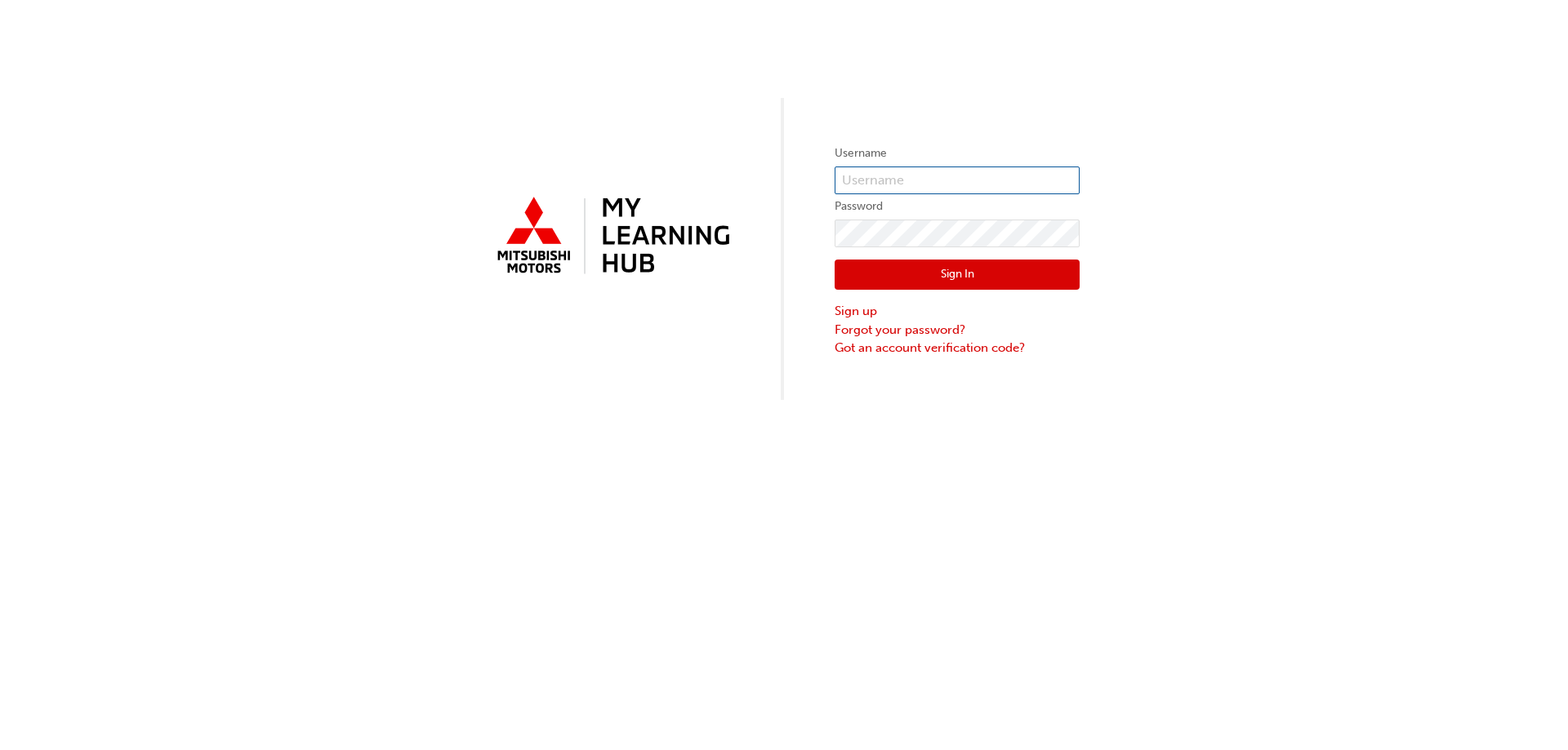
click at [896, 173] on input "text" at bounding box center [956, 180] width 245 height 28
type input "5698250"
click button "Sign In" at bounding box center [956, 275] width 245 height 31
